Goal: Communication & Community: Answer question/provide support

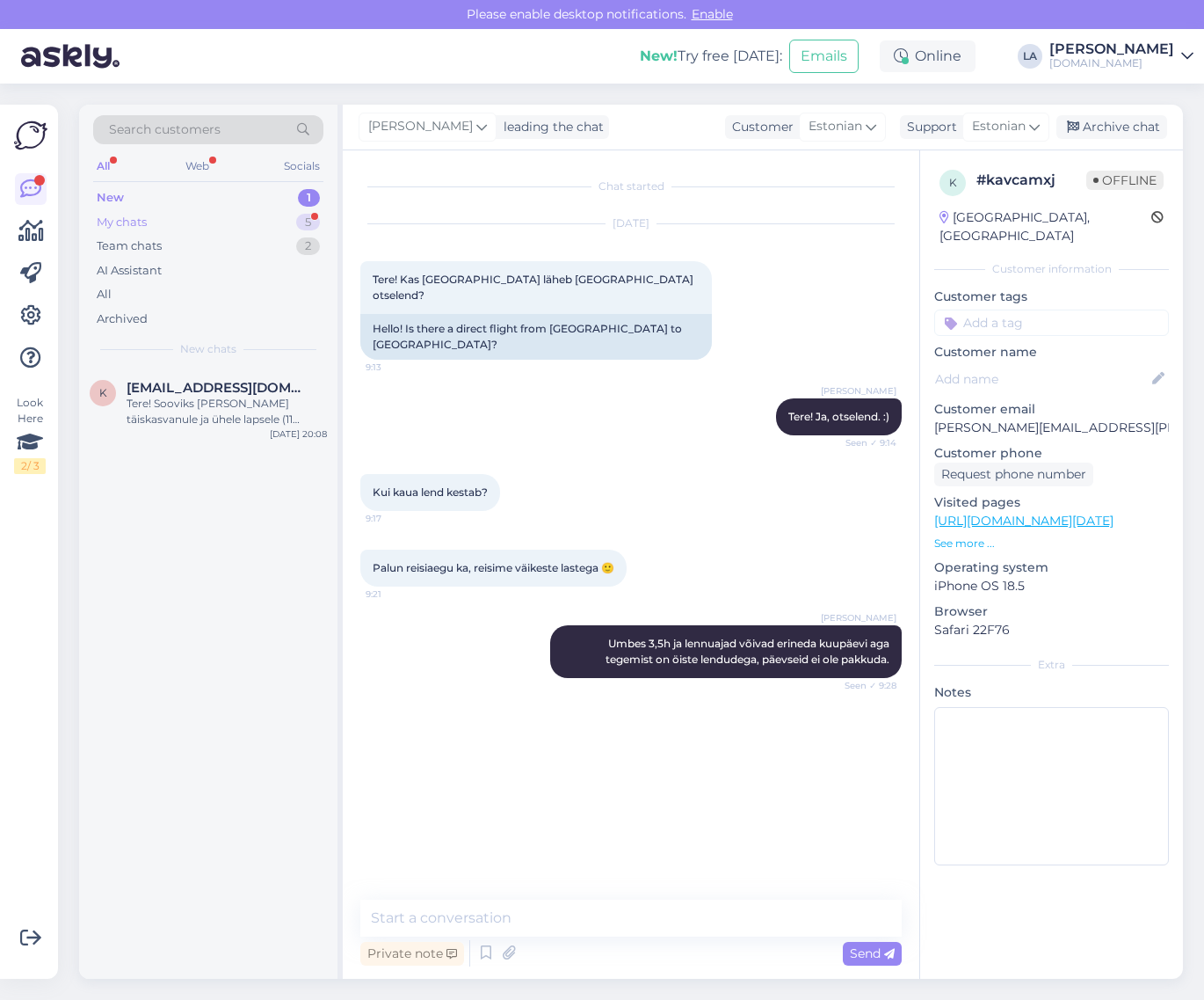
click at [218, 223] on div "My chats 5" at bounding box center [208, 222] width 231 height 24
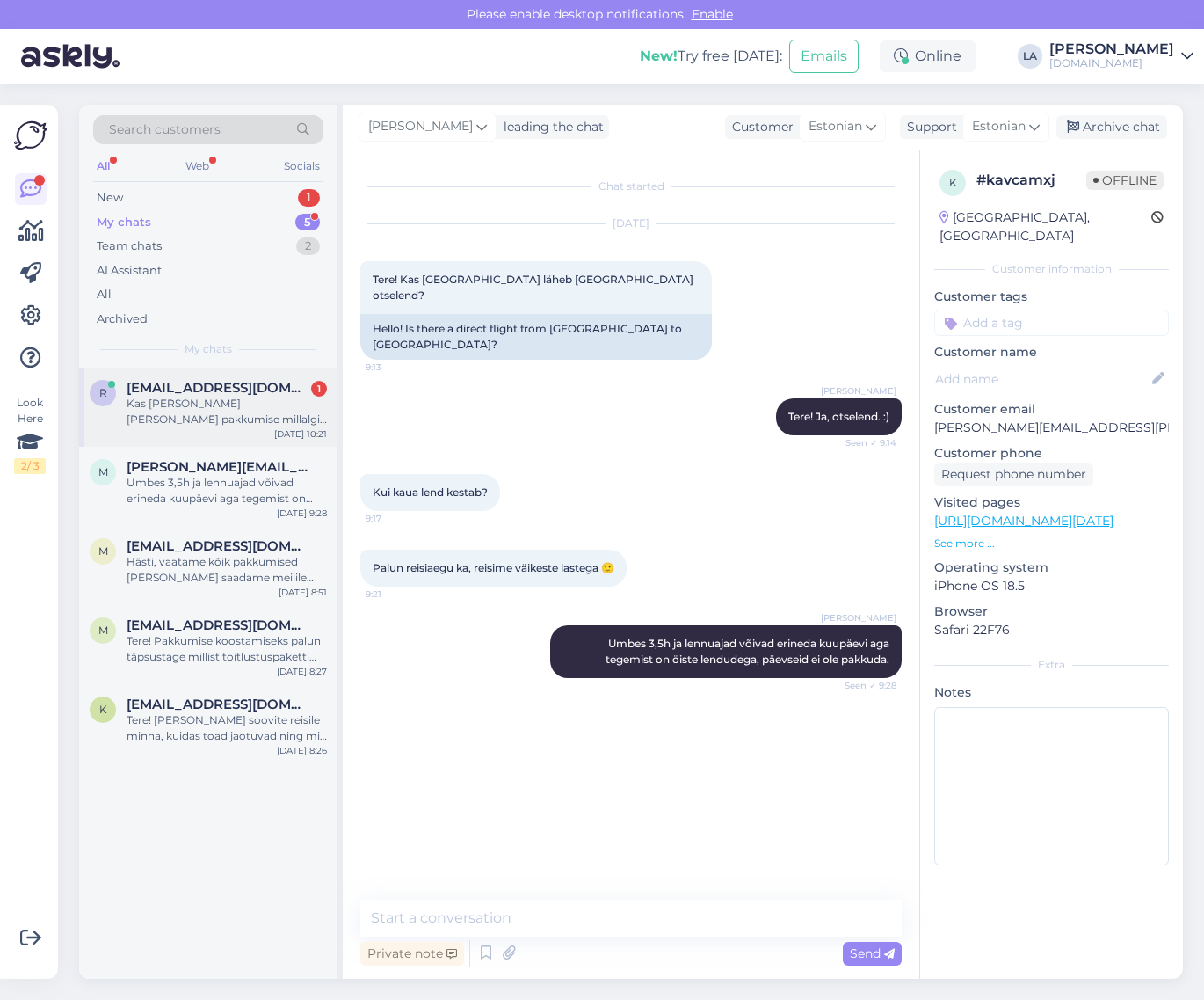
click at [234, 390] on span "[EMAIL_ADDRESS][DOMAIN_NAME]" at bounding box center [218, 388] width 183 height 16
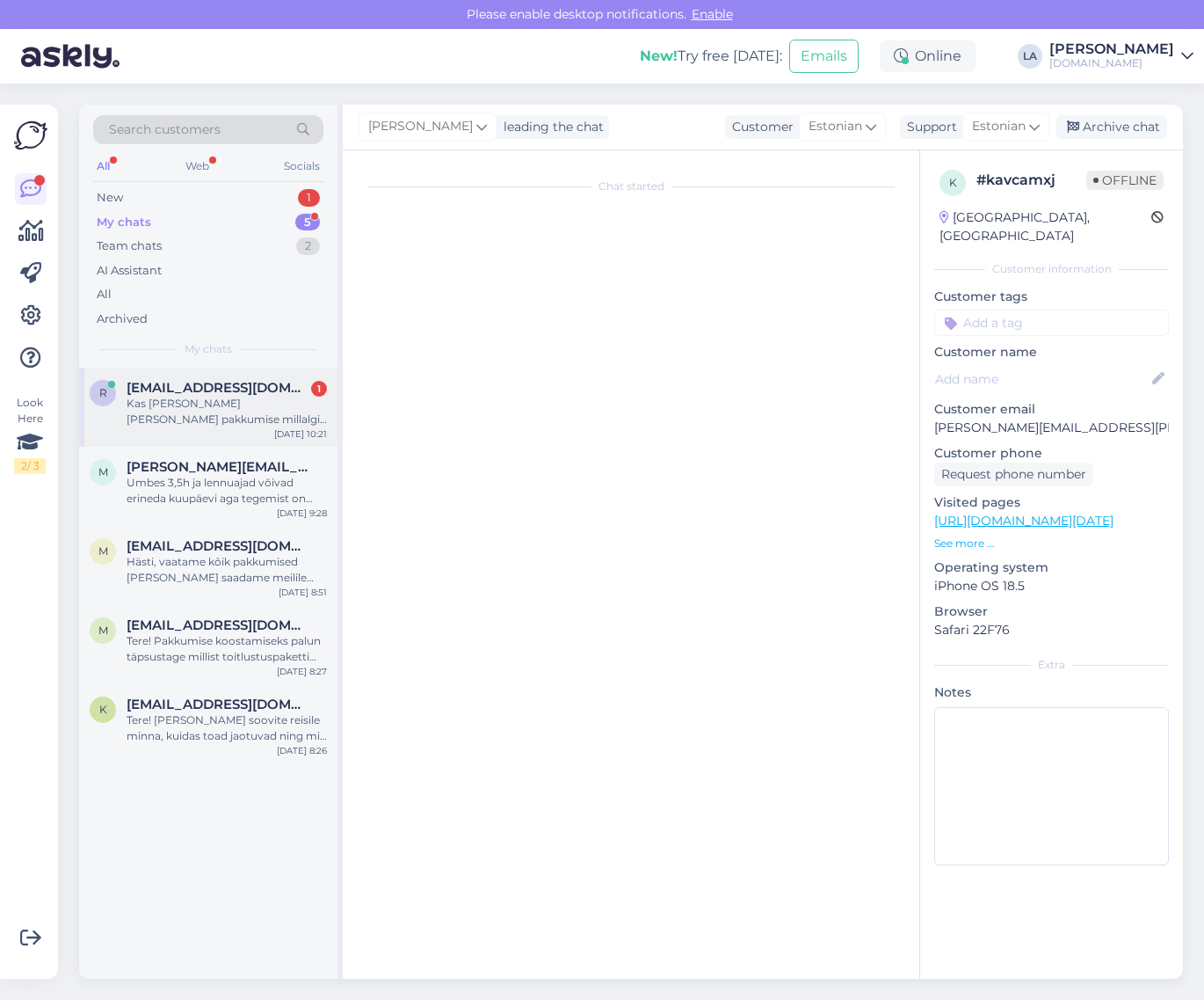
scroll to position [535, 0]
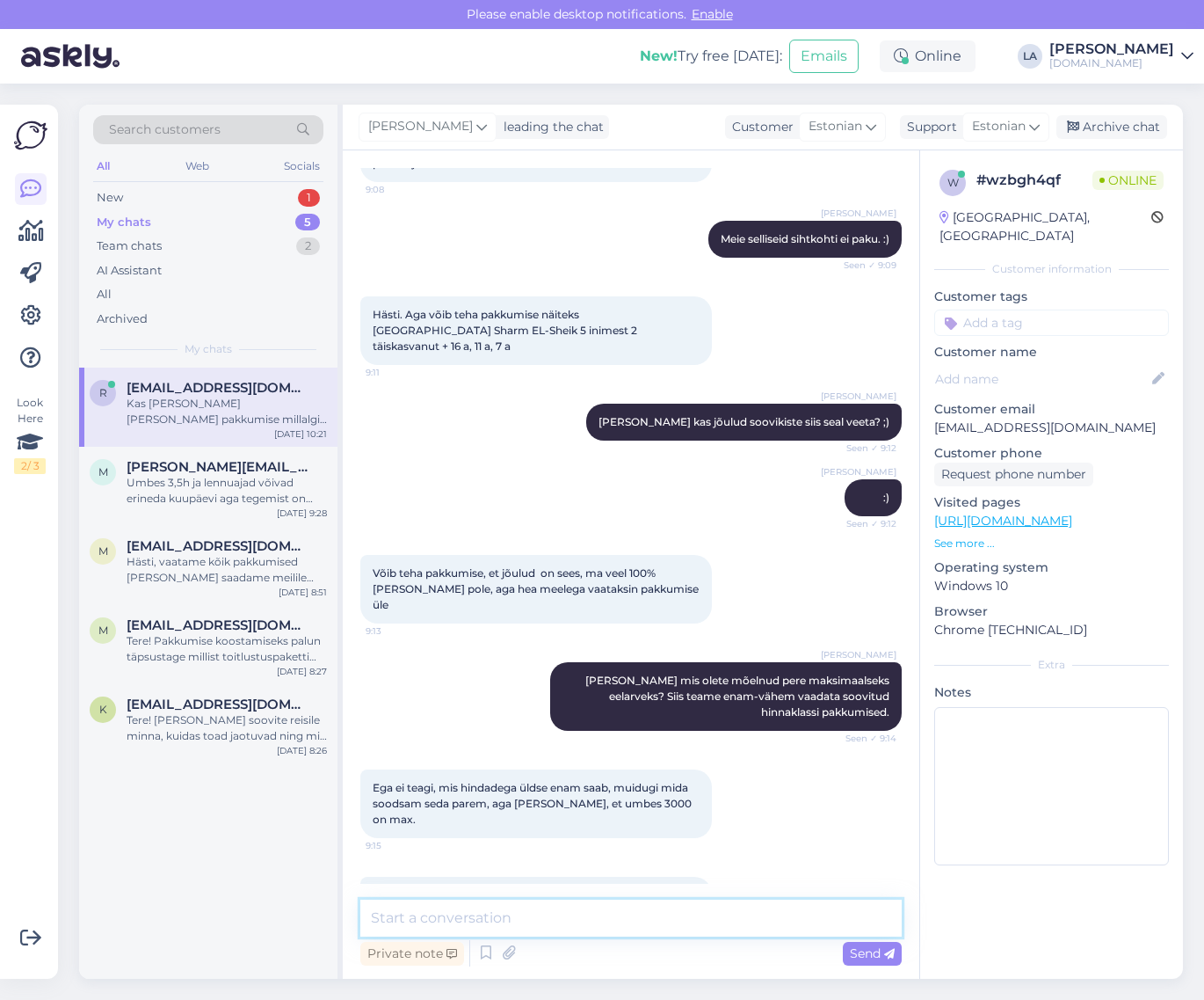
click at [538, 907] on textarea at bounding box center [631, 918] width 541 height 37
drag, startPoint x: 369, startPoint y: 915, endPoint x: 631, endPoint y: 921, distance: 262.1
click at [631, 921] on textarea "sAADAME TÄNASE PÄEVA JOOKSUL. :)" at bounding box center [631, 918] width 541 height 37
type textarea "Saadame tänase päeva jooksul meilile. :)"
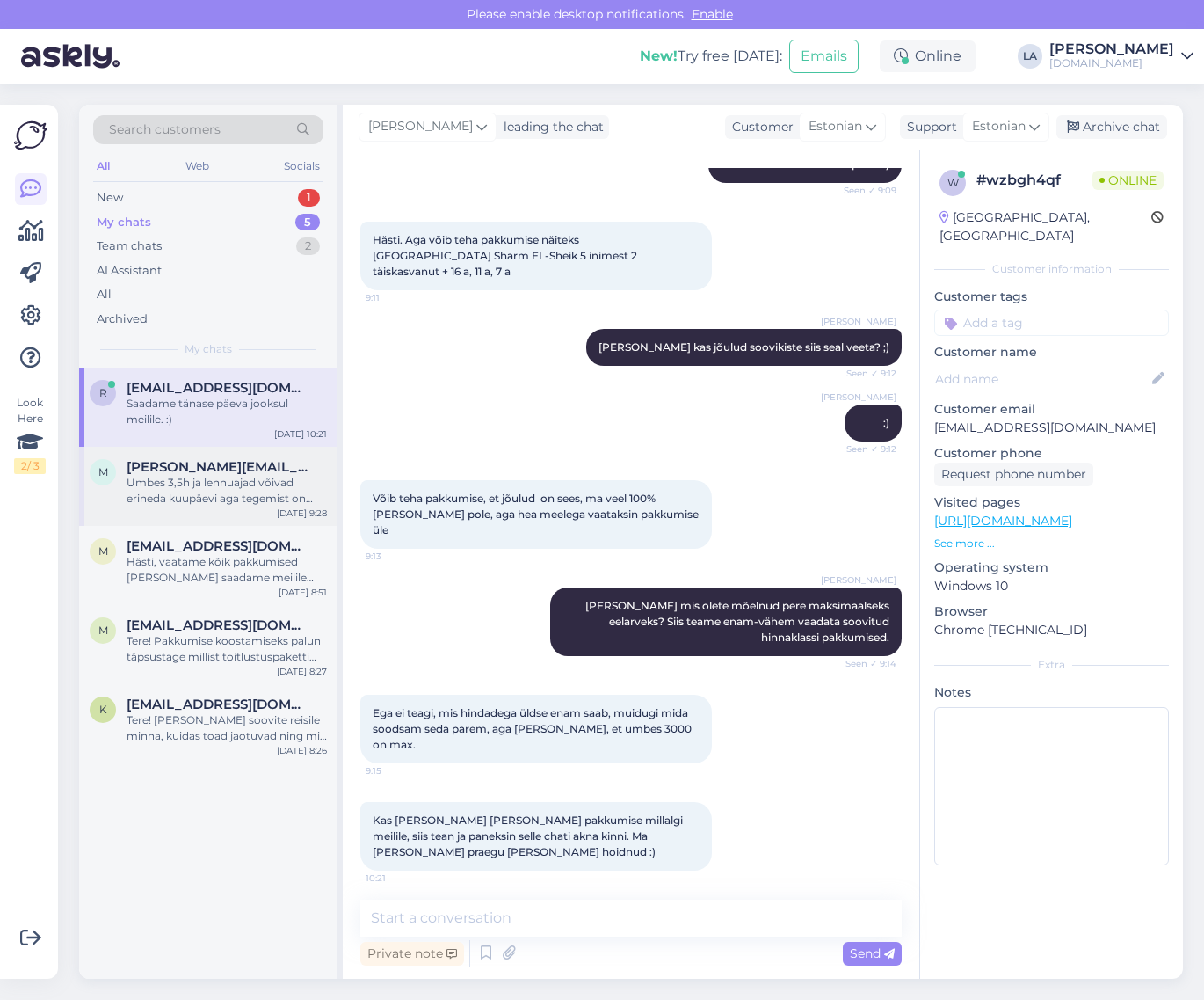
click at [251, 466] on span "[PERSON_NAME][EMAIL_ADDRESS][PERSON_NAME][DOMAIN_NAME]" at bounding box center [218, 467] width 183 height 16
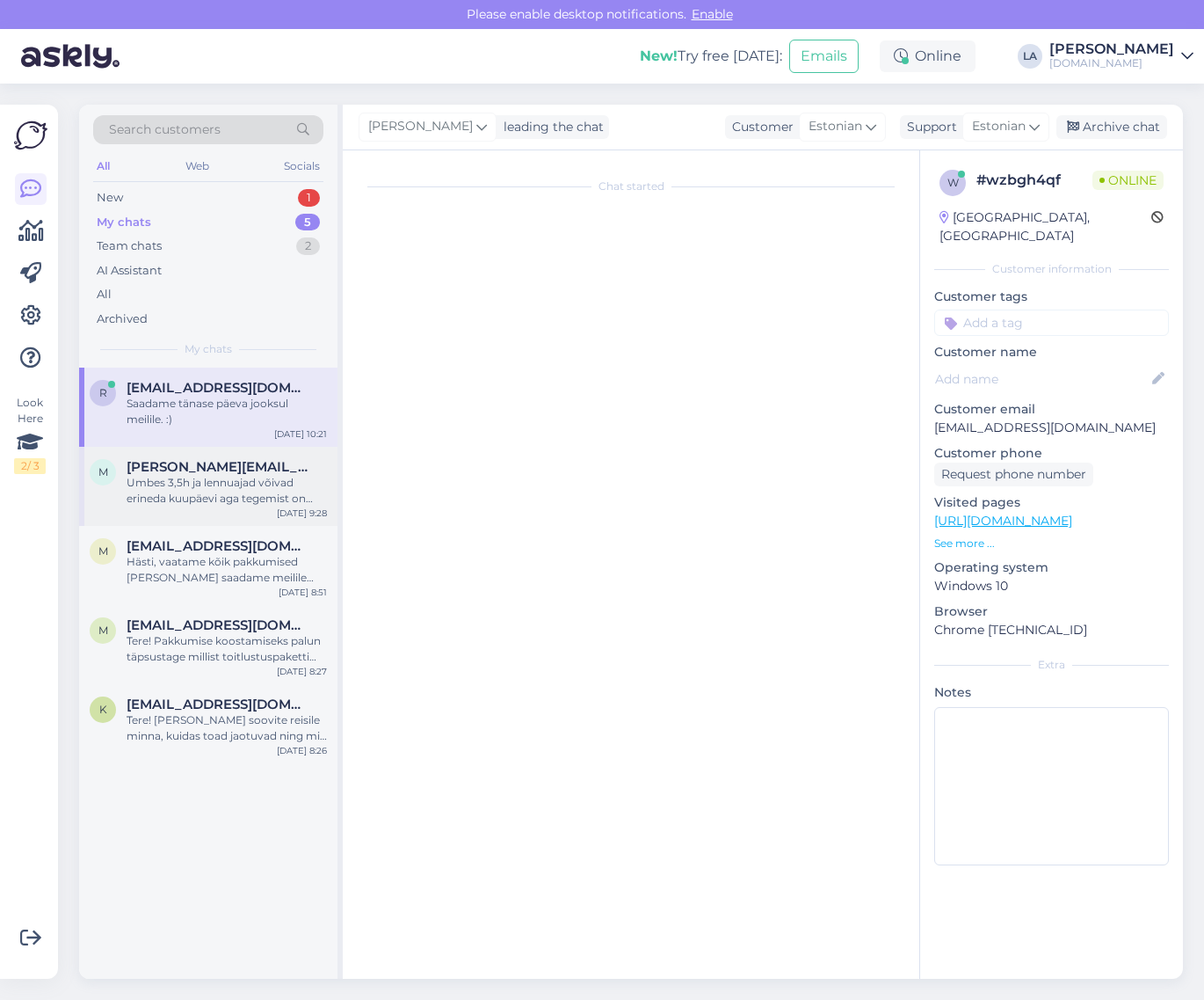
scroll to position [0, 0]
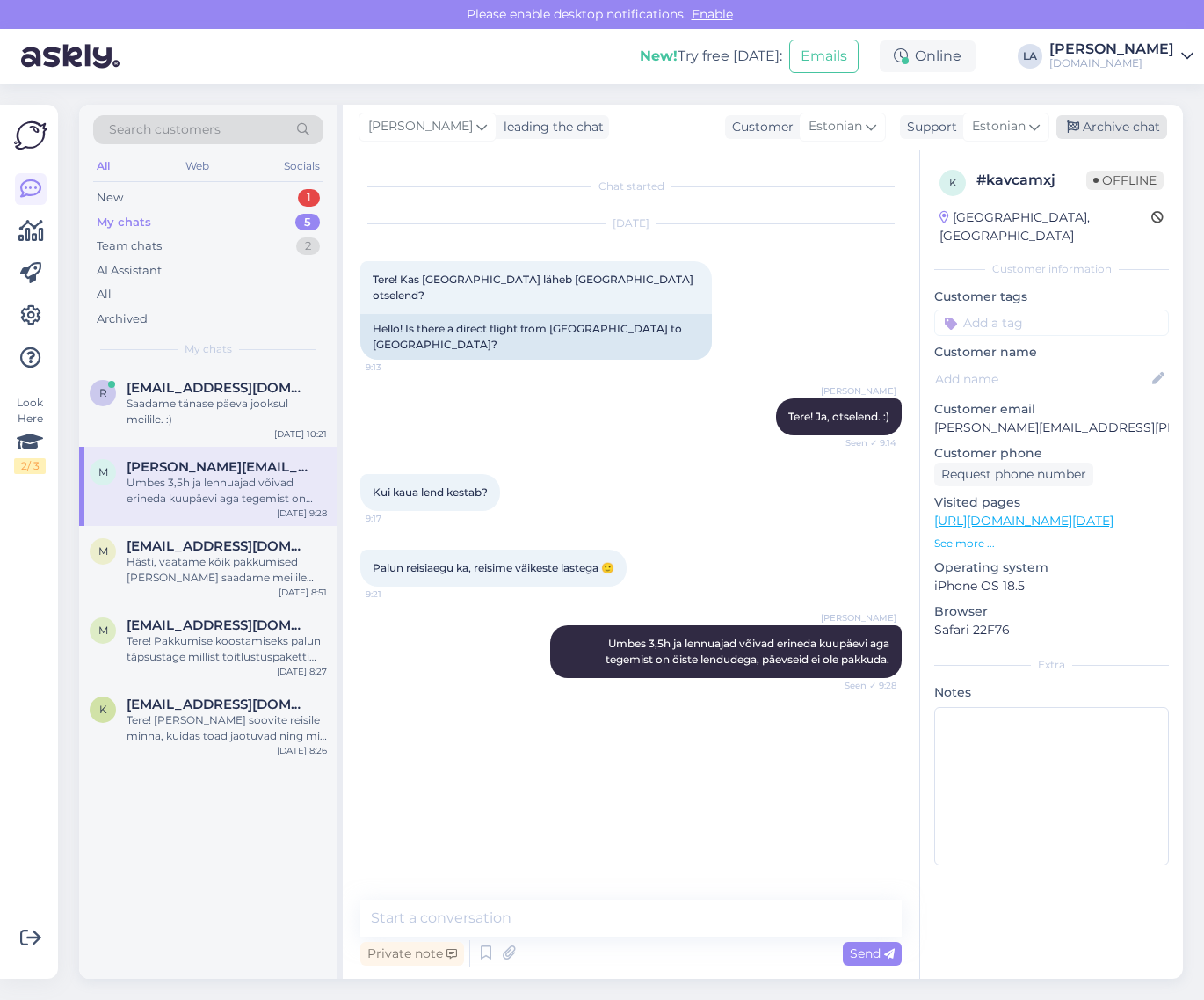
click at [1116, 124] on div "Archive chat" at bounding box center [1111, 127] width 110 height 23
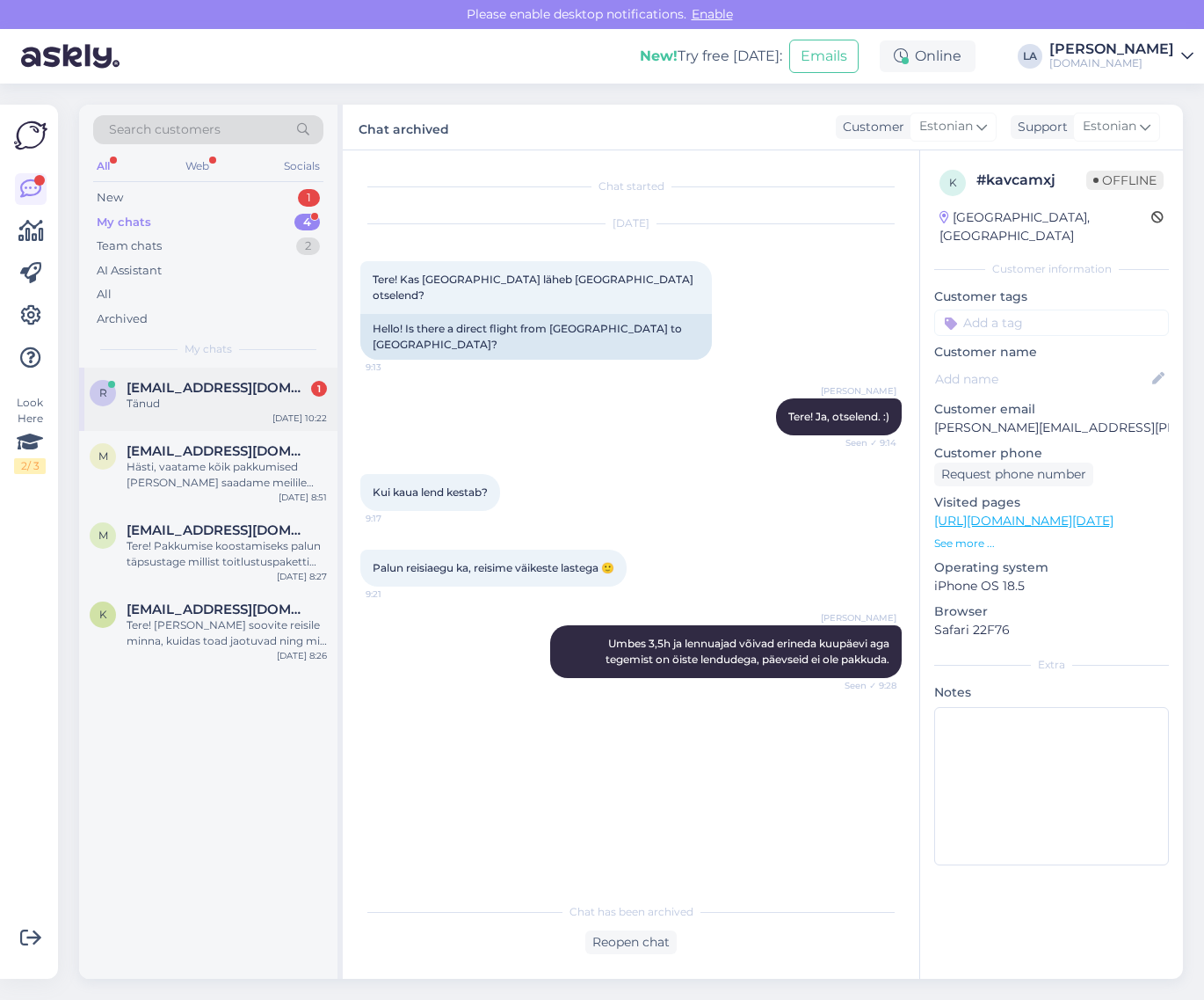
click at [240, 394] on span "[EMAIL_ADDRESS][DOMAIN_NAME]" at bounding box center [218, 388] width 183 height 16
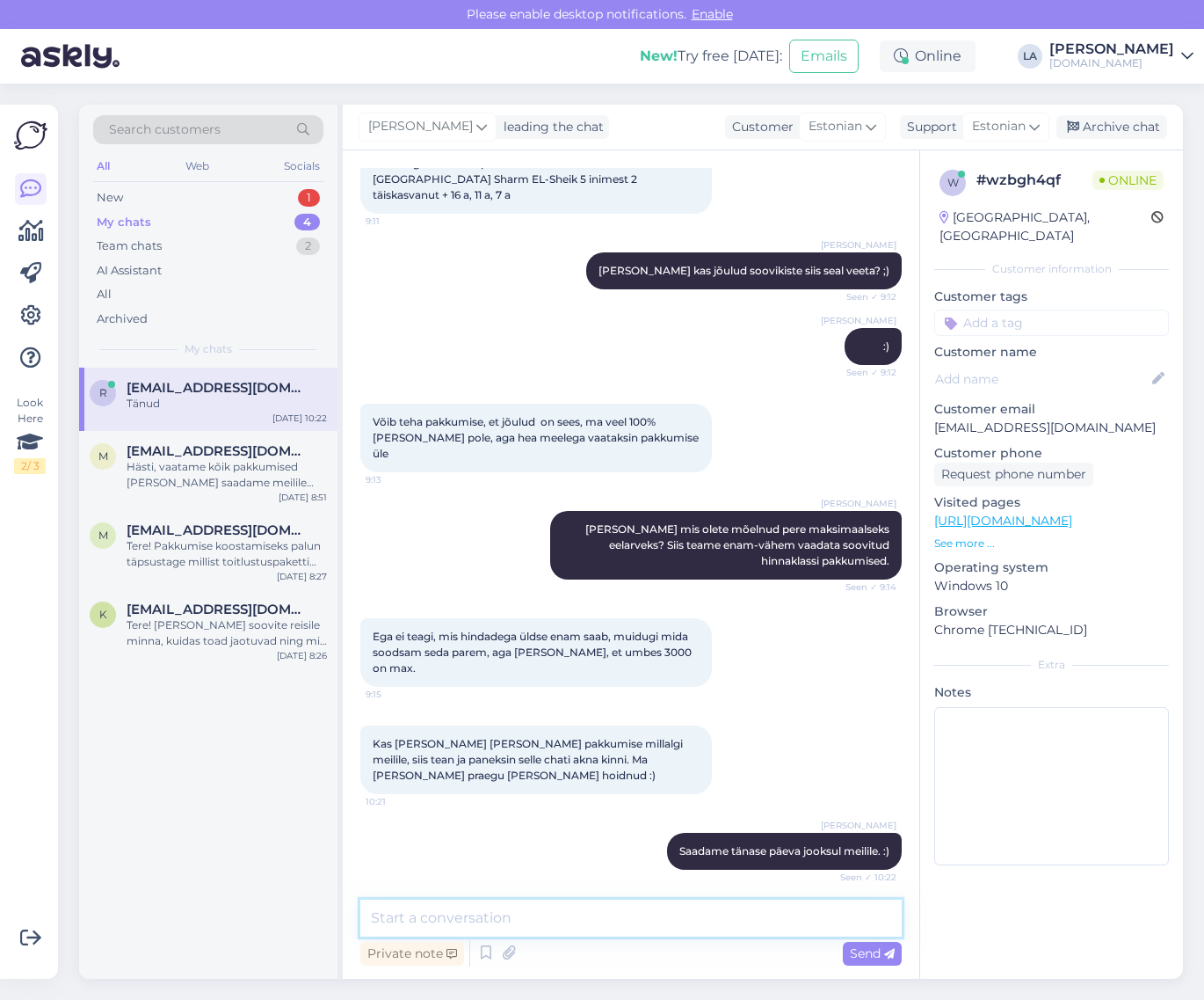
click at [503, 921] on textarea at bounding box center [631, 918] width 541 height 37
click at [300, 205] on div "New 2" at bounding box center [208, 197] width 231 height 24
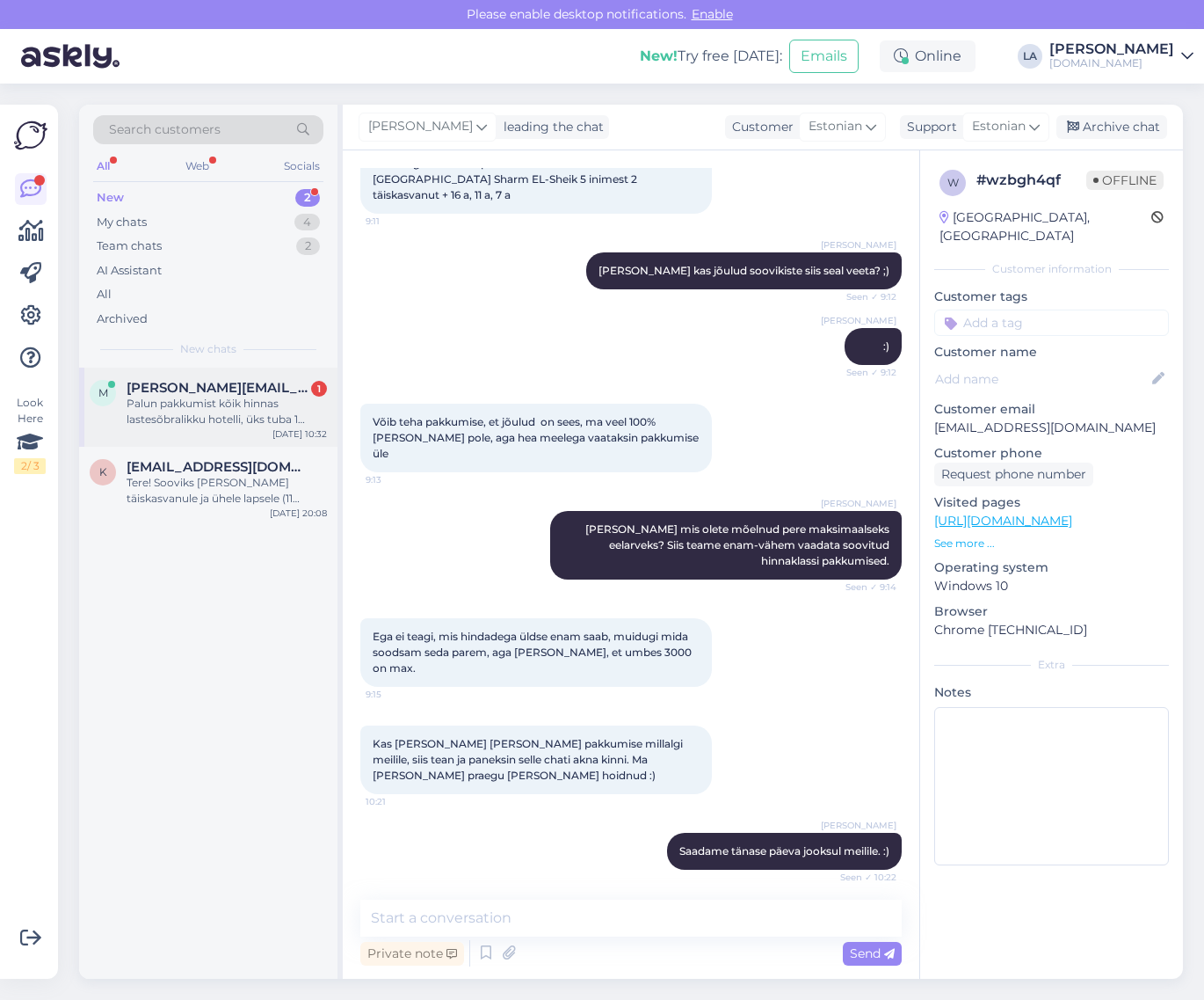
click at [256, 401] on div "Palun pakkumist kõik hinnas lastesõbralikku hotelli, üks tuba 1 täiskasvanu ja …" at bounding box center [227, 412] width 200 height 31
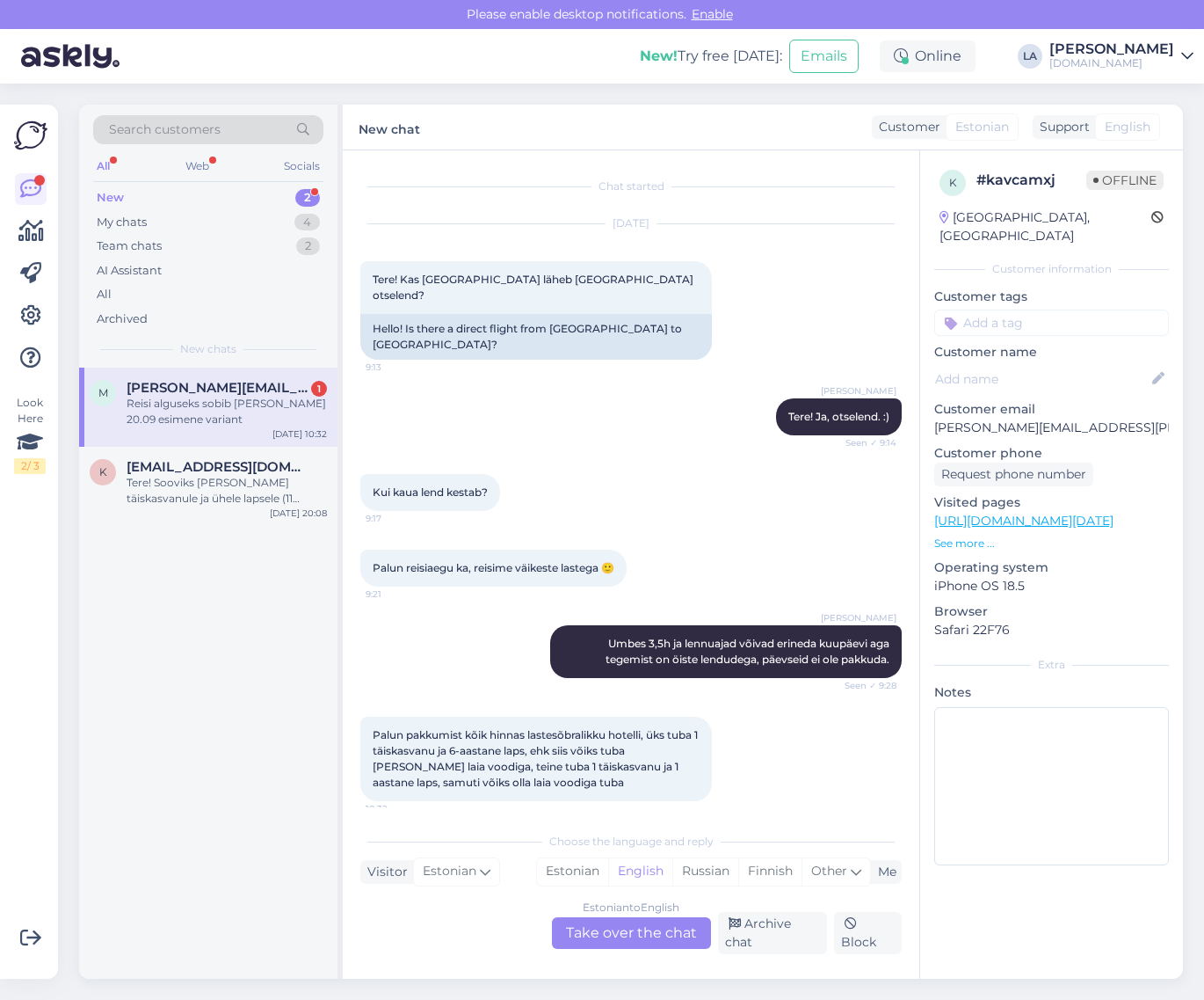
scroll to position [45, 0]
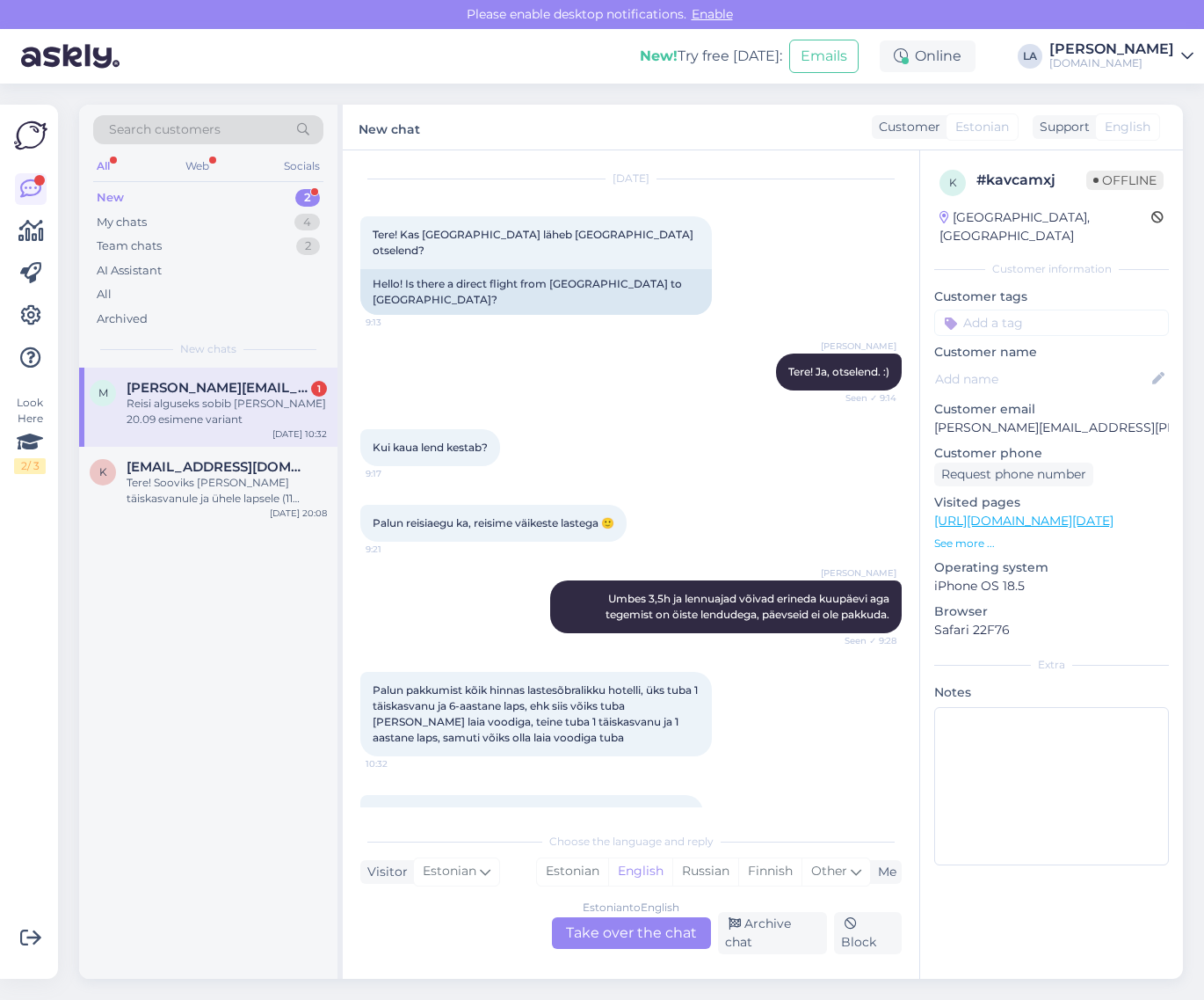
click at [686, 941] on div "Estonian to English Take over the chat" at bounding box center [631, 933] width 159 height 31
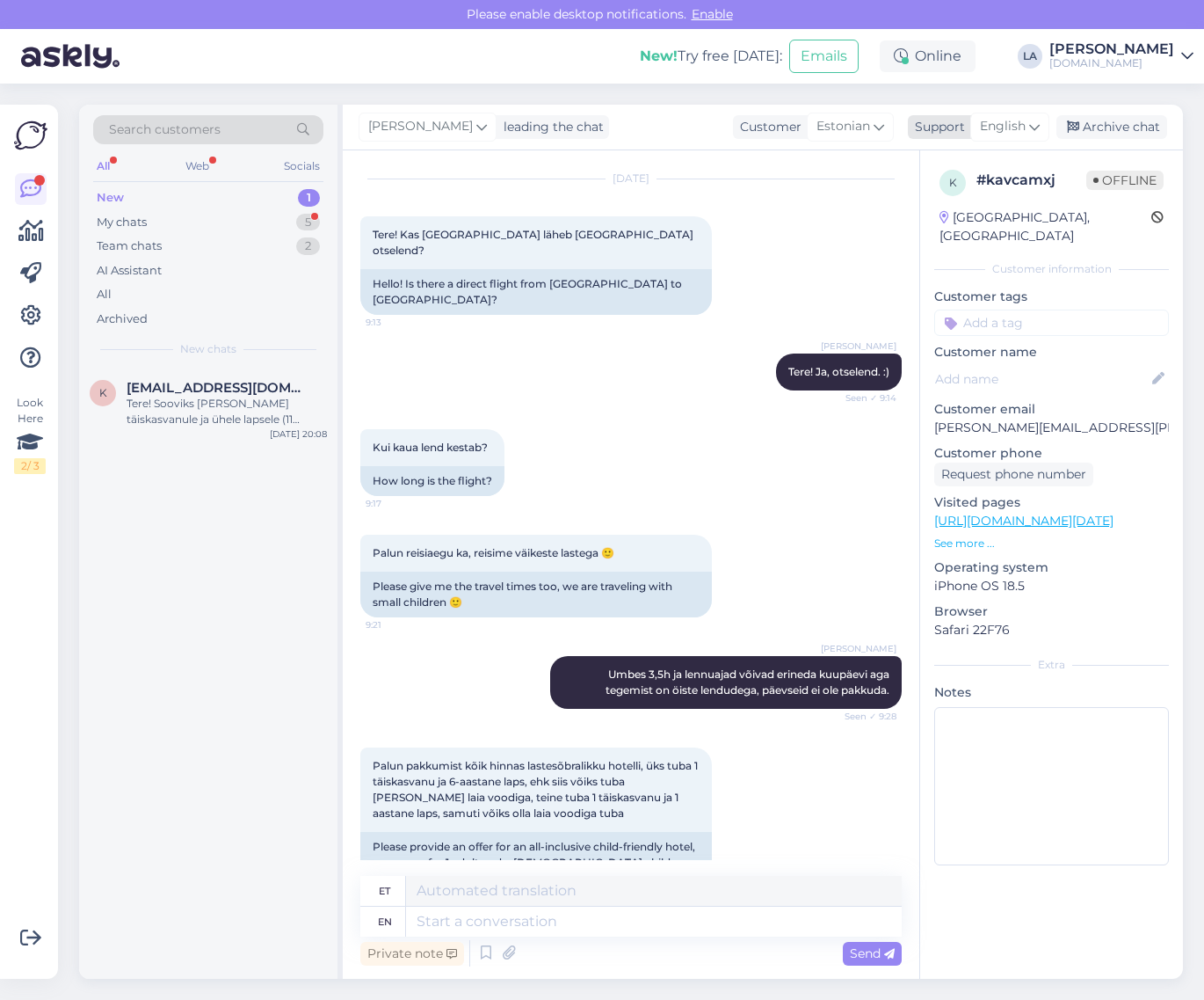
click at [1015, 129] on span "English" at bounding box center [1003, 127] width 46 height 20
click at [968, 226] on link "Estonian" at bounding box center [979, 233] width 194 height 28
click at [561, 915] on textarea at bounding box center [631, 918] width 541 height 37
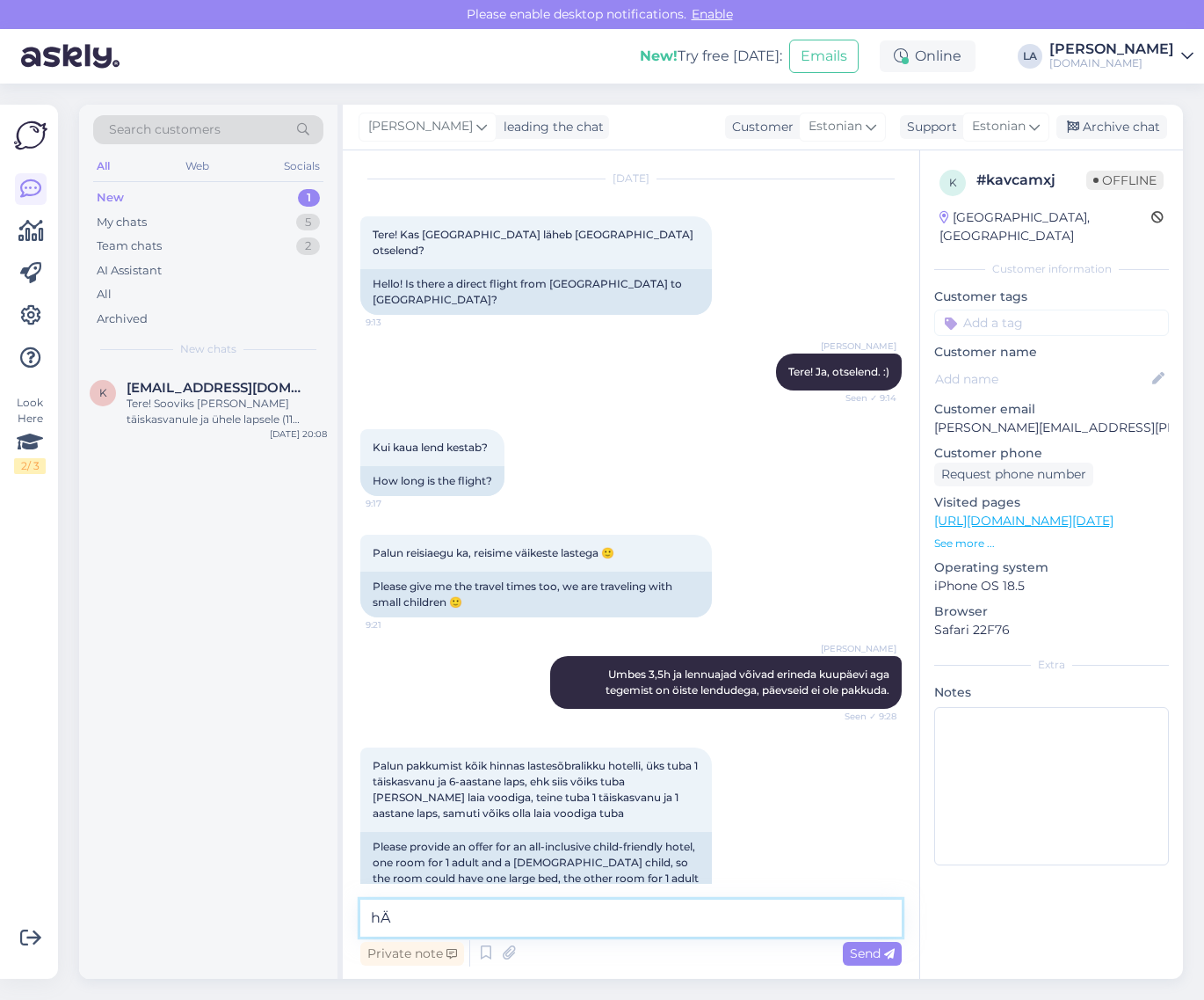
type textarea "h"
drag, startPoint x: 406, startPoint y: 912, endPoint x: 829, endPoint y: 928, distance: 423.3
click at [829, 928] on textarea "[PERSON_NAME] mis võiks ollamaksimaalne eelarve [PERSON_NAME] kokku?" at bounding box center [631, 918] width 541 height 37
type textarea "Hästi, saadame pakkumised tänase päeva jooksul meilile. :)"
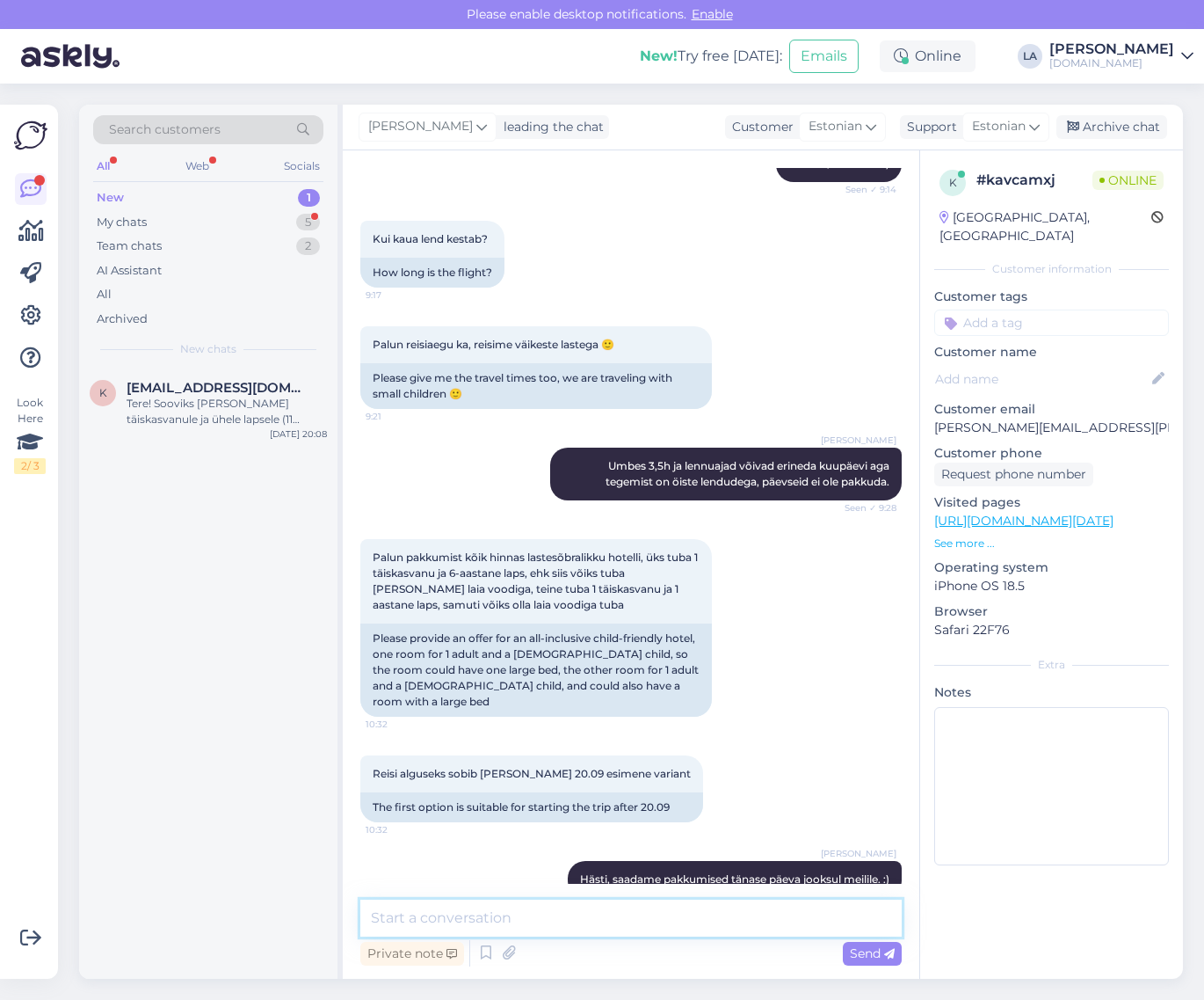
scroll to position [328, 0]
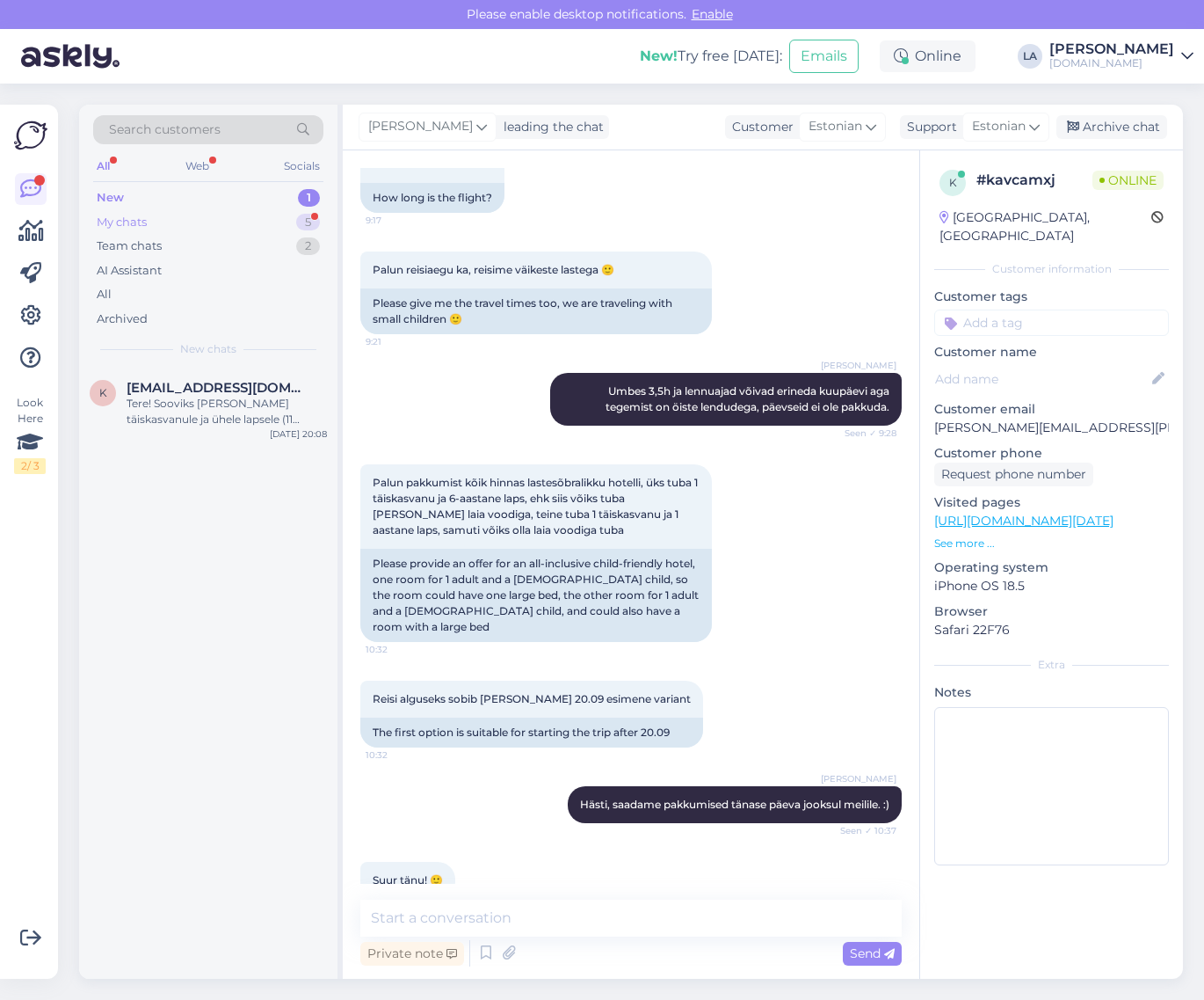
click at [277, 229] on div "My chats 5" at bounding box center [208, 222] width 231 height 24
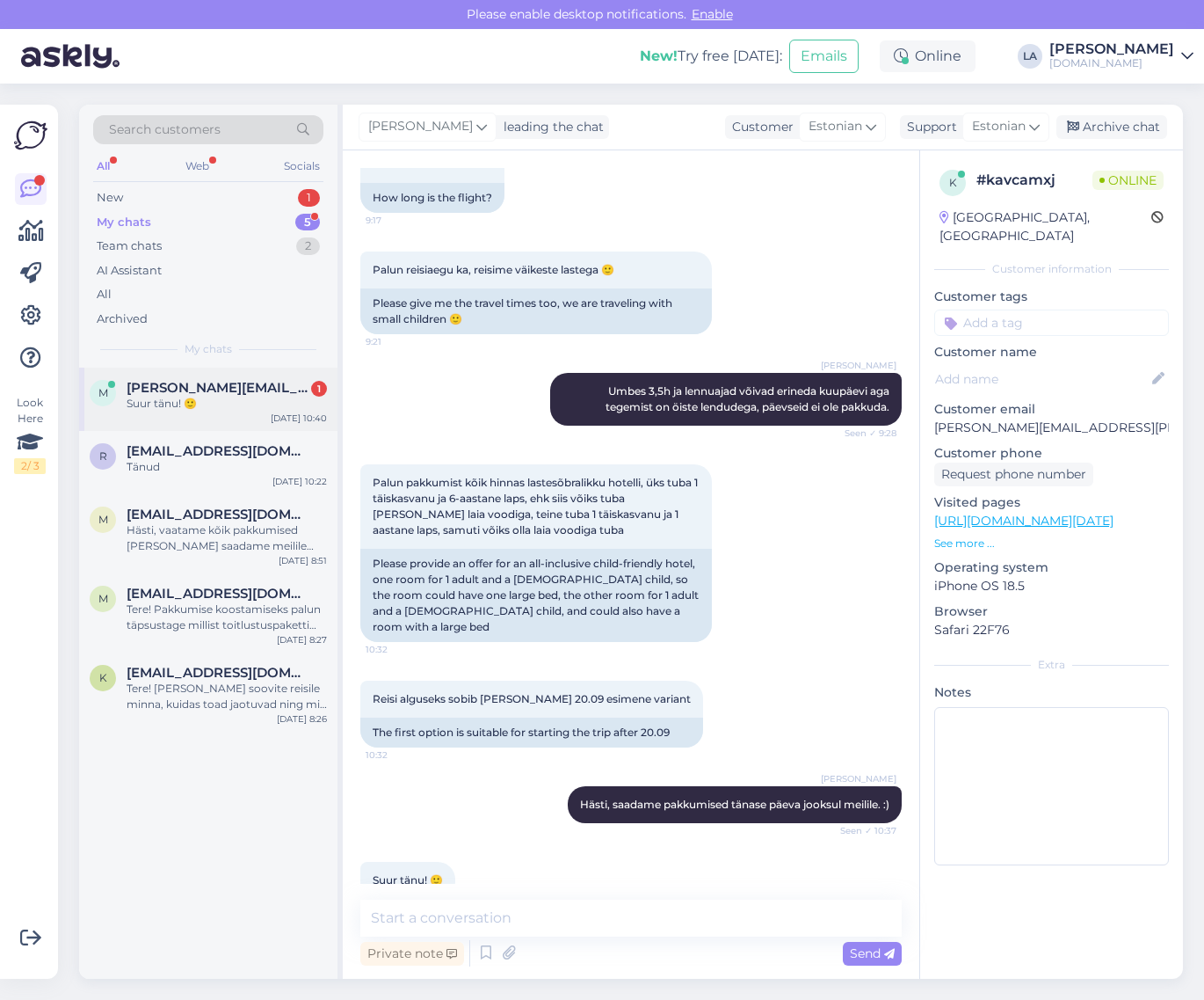
click at [217, 415] on div "m [PERSON_NAME][EMAIL_ADDRESS][PERSON_NAME][DOMAIN_NAME] 1 Suur tänu! 🙂 [DATE] …" at bounding box center [208, 399] width 258 height 64
click at [613, 925] on textarea at bounding box center [631, 918] width 541 height 37
